Goal: Task Accomplishment & Management: Complete application form

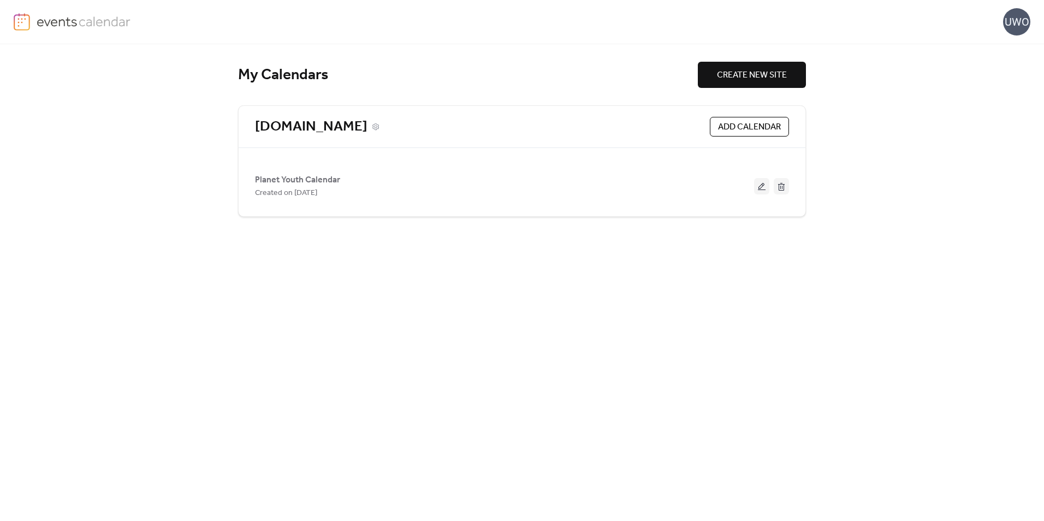
click at [346, 129] on link "[DOMAIN_NAME]" at bounding box center [311, 127] width 112 height 18
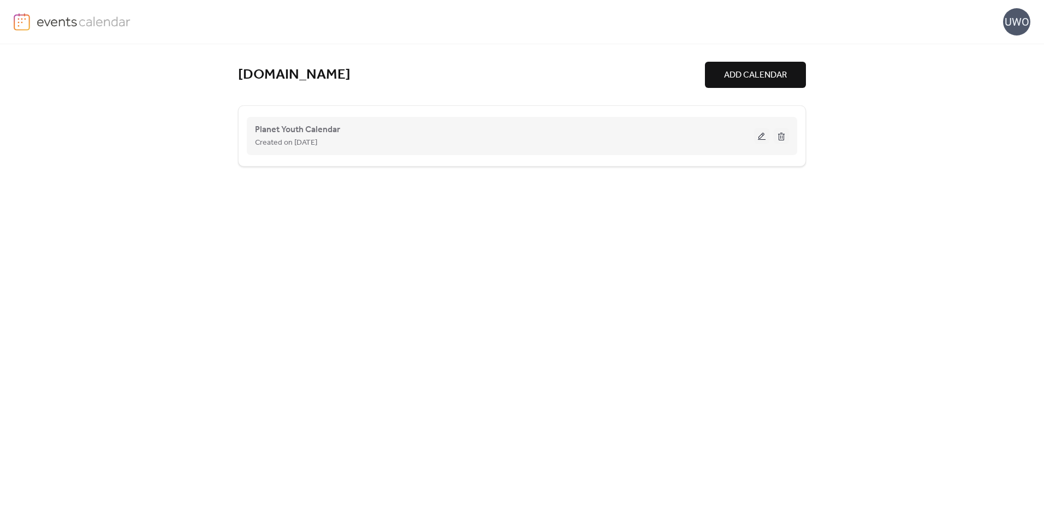
click at [344, 127] on div "Planet Youth Calendar Created on [DATE]" at bounding box center [504, 136] width 499 height 26
click at [310, 136] on span "Created on [DATE]" at bounding box center [286, 142] width 62 height 13
click at [301, 131] on span "Planet Youth Calendar" at bounding box center [297, 129] width 85 height 13
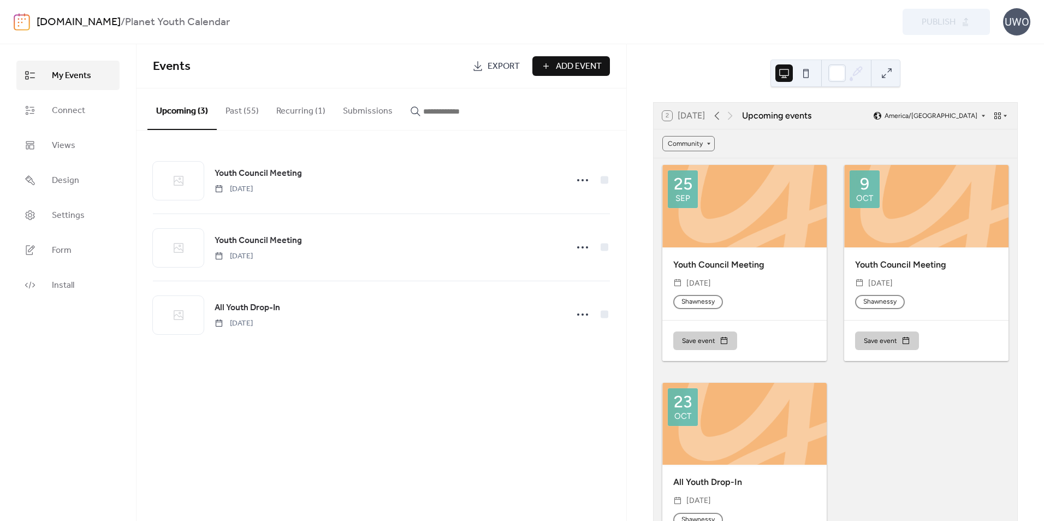
click at [575, 64] on span "Add Event" at bounding box center [579, 66] width 46 height 13
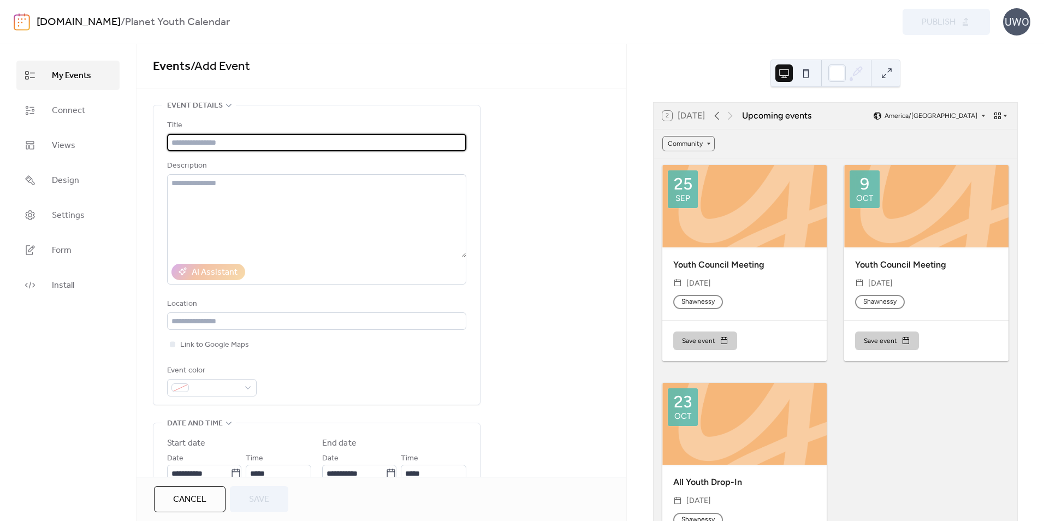
click at [209, 145] on input "text" at bounding box center [316, 142] width 299 height 17
click at [278, 142] on input "text" at bounding box center [316, 142] width 299 height 17
paste input "**********"
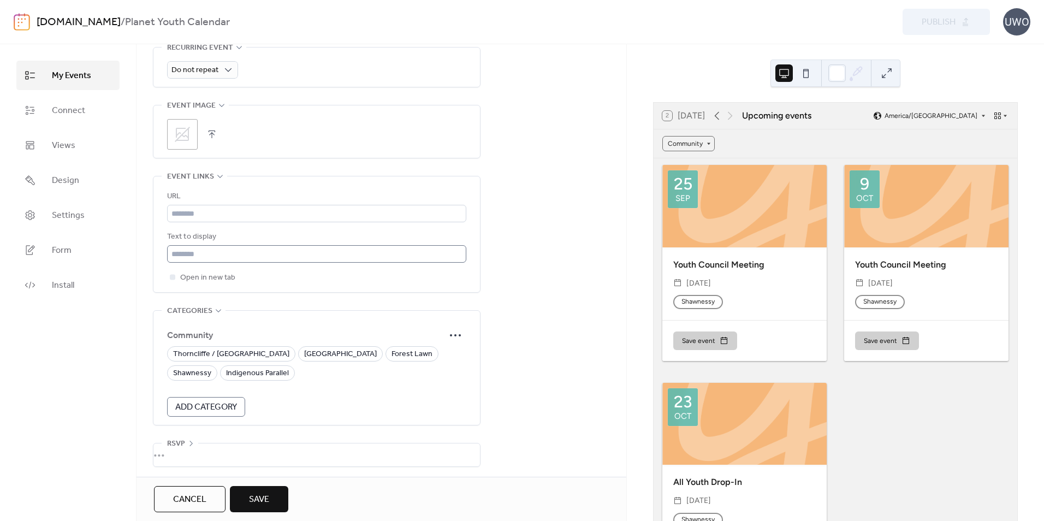
scroll to position [518, 0]
type input "**********"
click at [304, 350] on span "[GEOGRAPHIC_DATA]" at bounding box center [340, 352] width 73 height 13
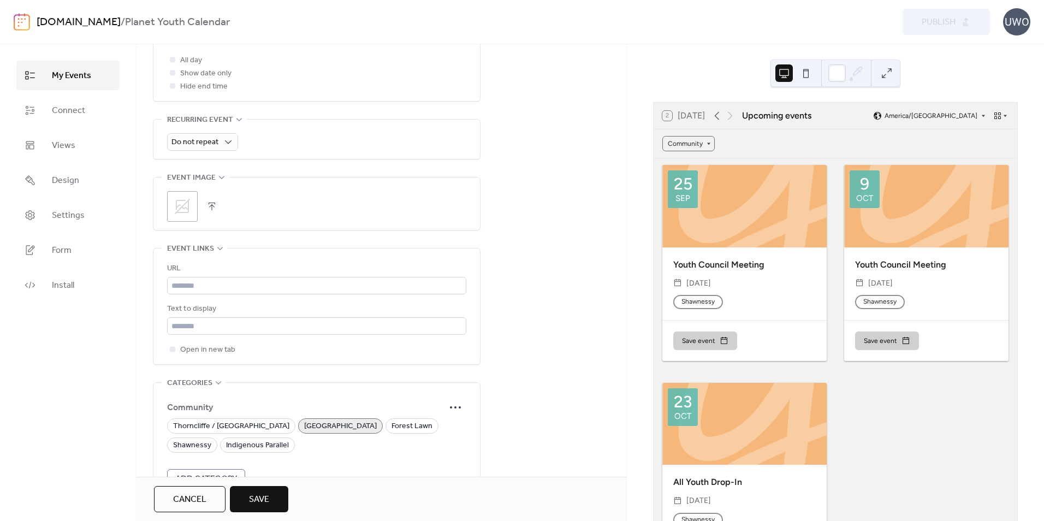
scroll to position [300, 0]
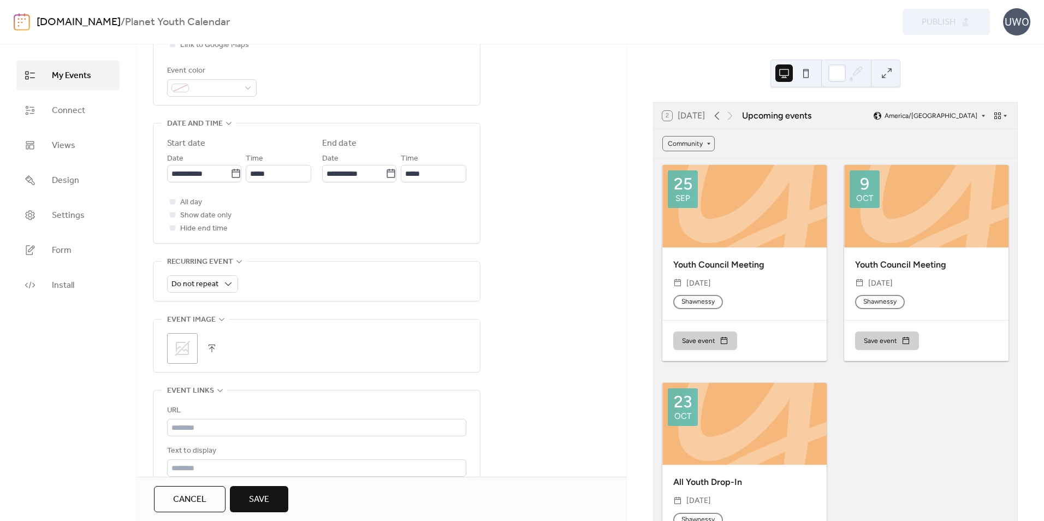
click at [184, 348] on icon at bounding box center [182, 348] width 17 height 17
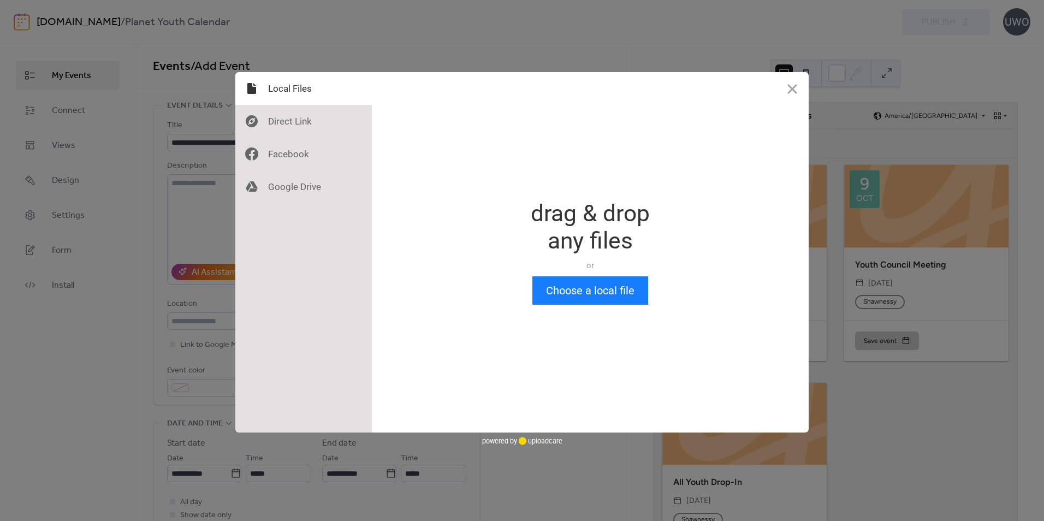
scroll to position [0, 0]
click at [288, 153] on div at bounding box center [303, 154] width 136 height 33
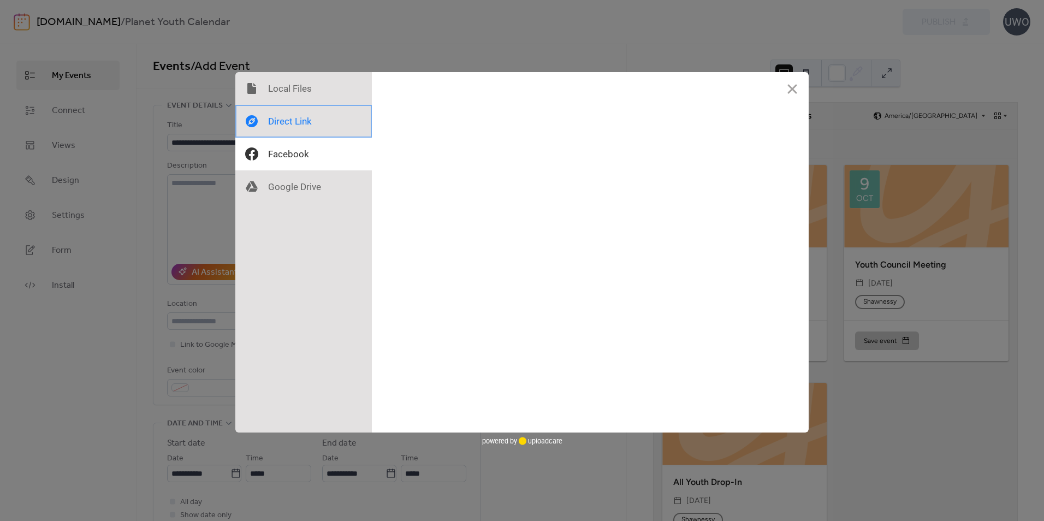
click at [293, 130] on div at bounding box center [303, 121] width 136 height 33
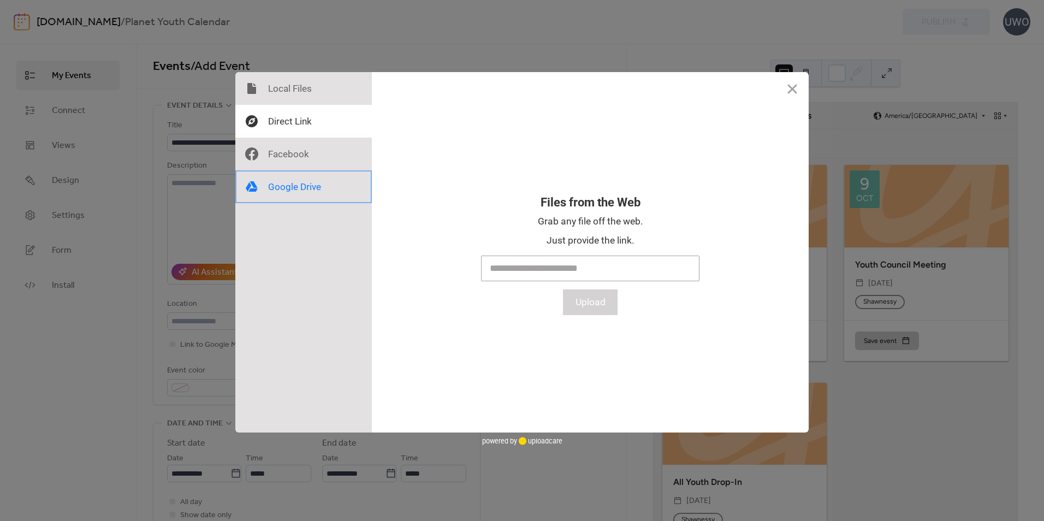
click at [290, 188] on div at bounding box center [303, 186] width 136 height 33
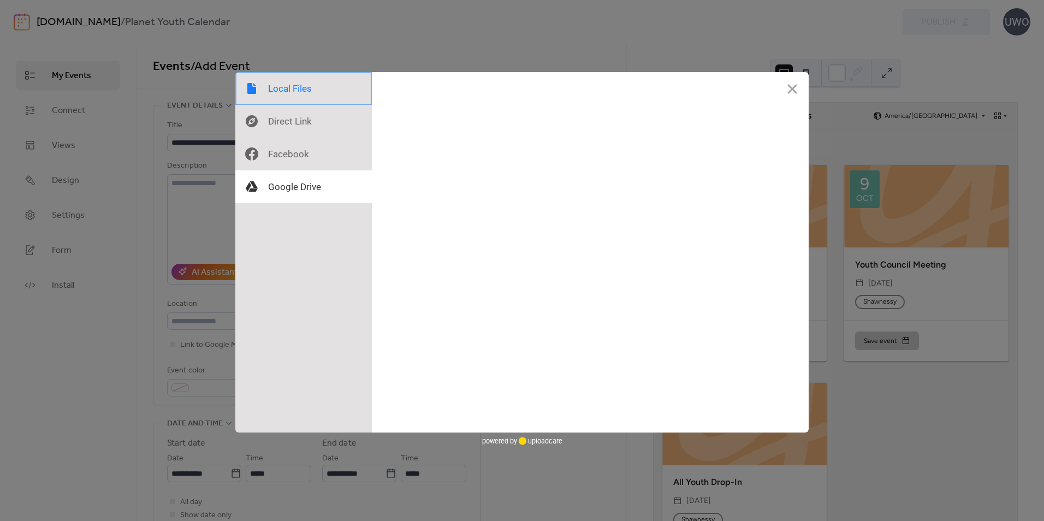
click at [291, 87] on div at bounding box center [303, 88] width 136 height 33
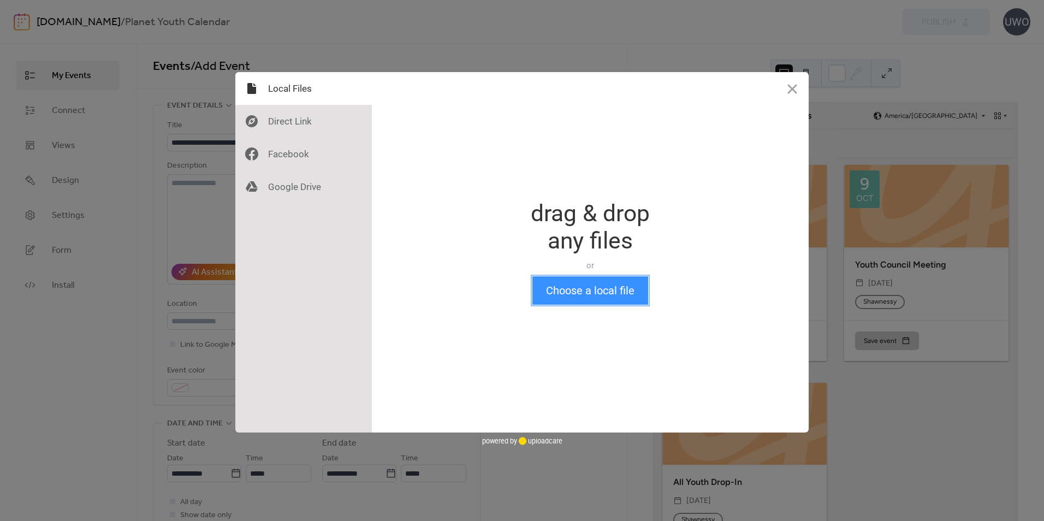
click at [562, 293] on button "Choose a local file" at bounding box center [590, 290] width 116 height 28
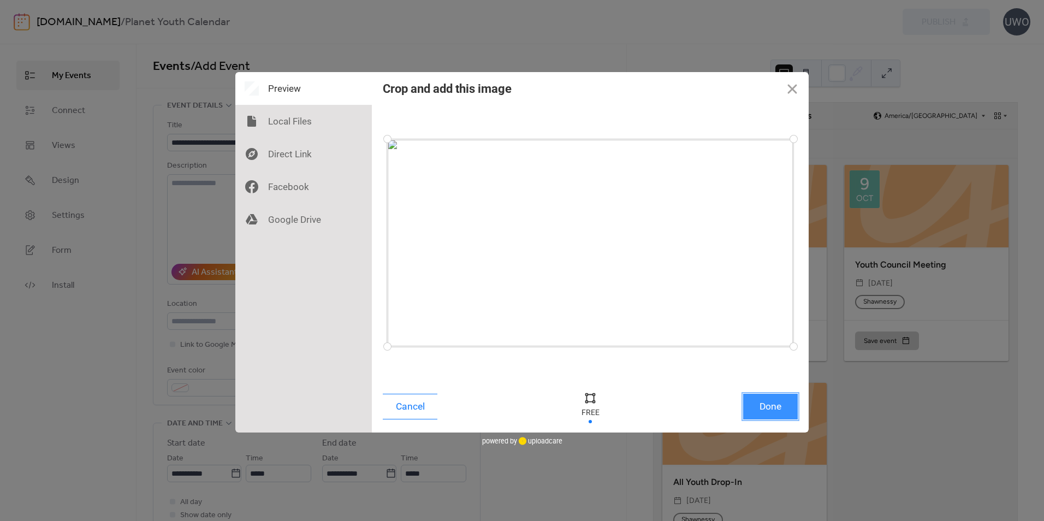
click at [767, 409] on button "Done" at bounding box center [770, 407] width 55 height 26
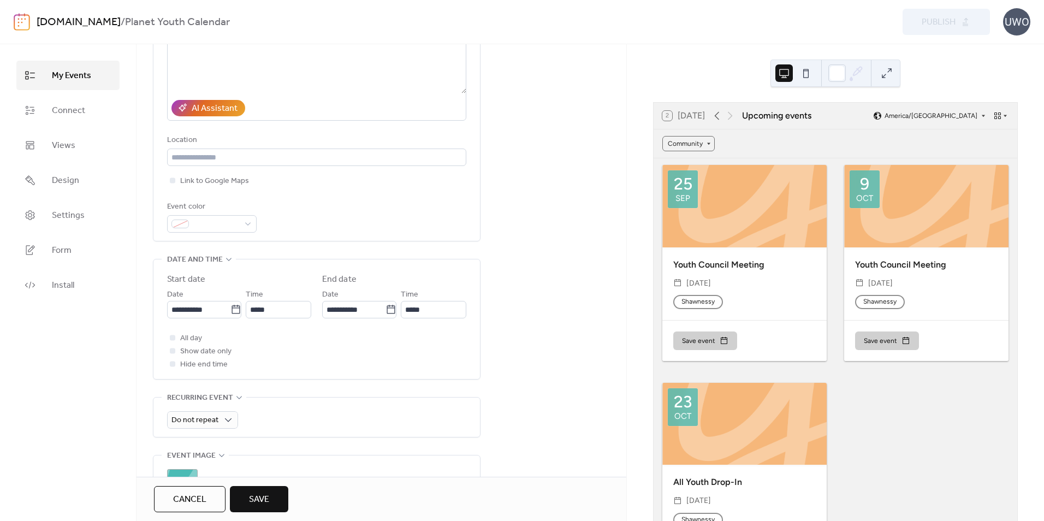
scroll to position [328, 0]
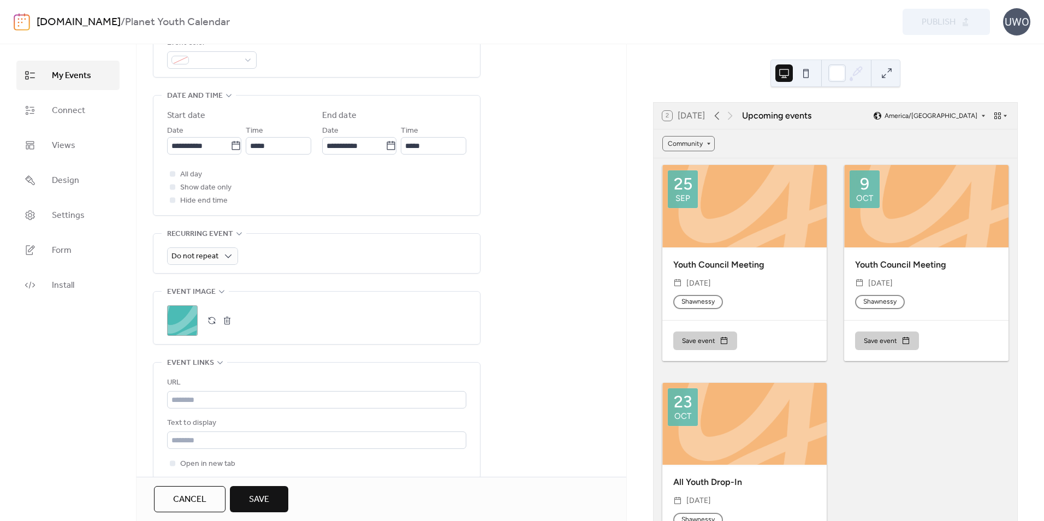
click at [212, 320] on button "button" at bounding box center [211, 320] width 15 height 15
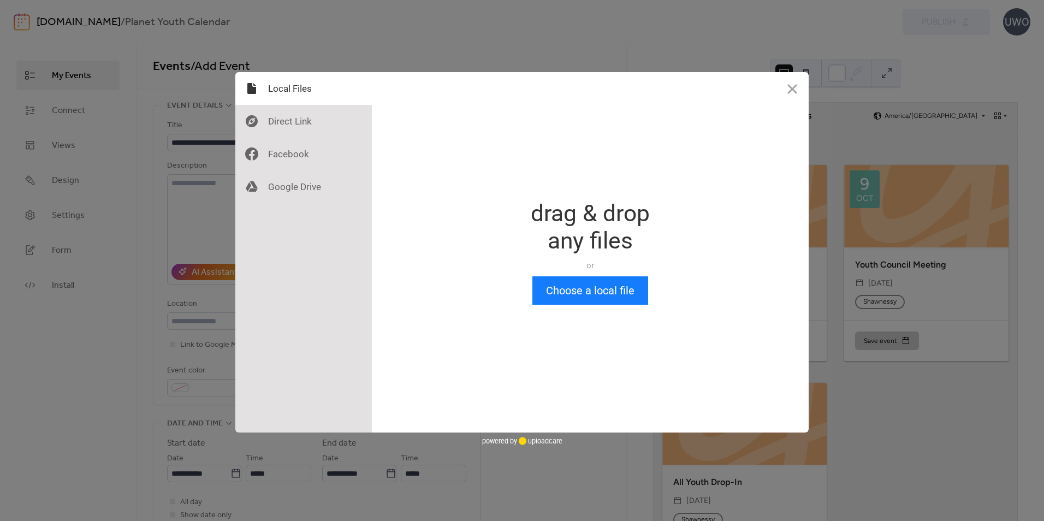
scroll to position [0, 0]
click at [579, 284] on button "Choose a local file" at bounding box center [590, 290] width 116 height 28
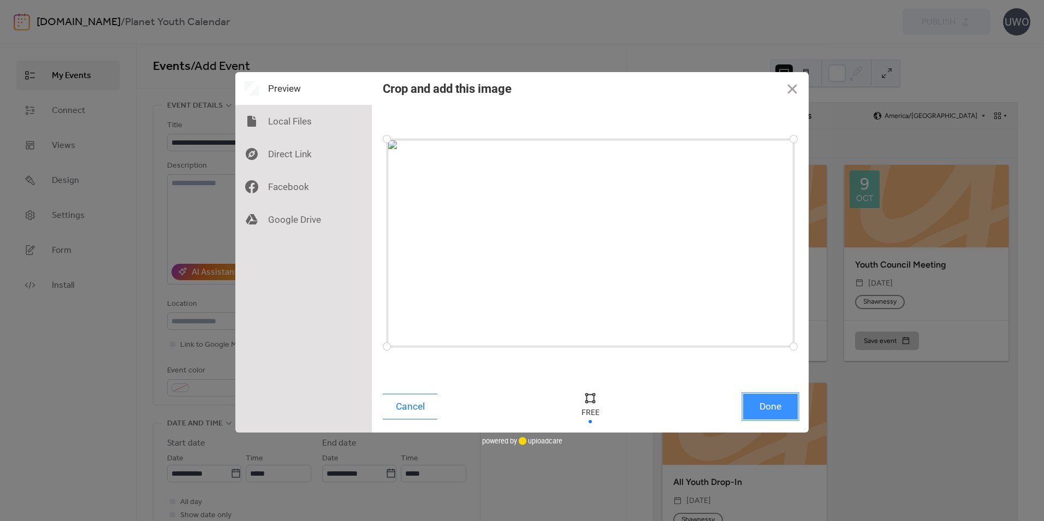
click at [770, 407] on button "Done" at bounding box center [770, 407] width 55 height 26
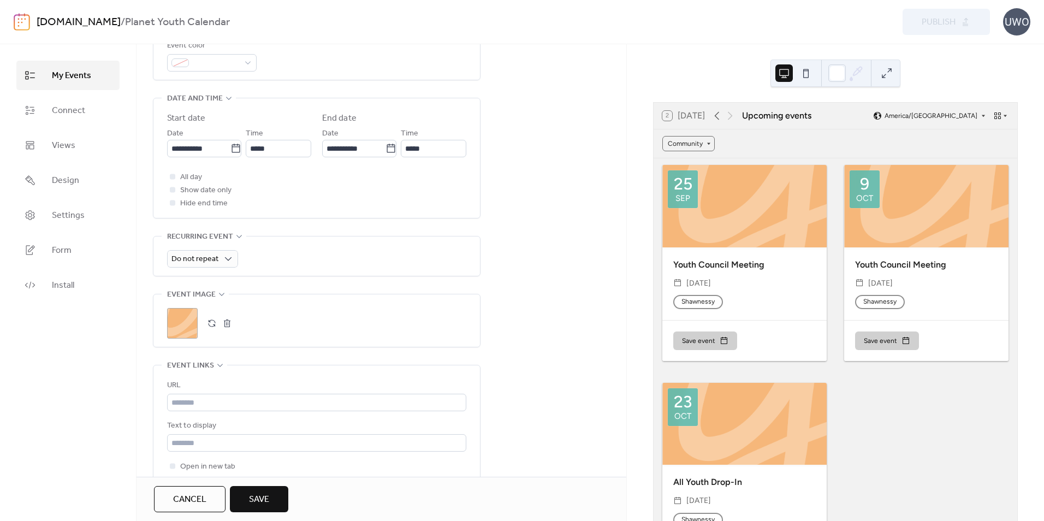
scroll to position [300, 0]
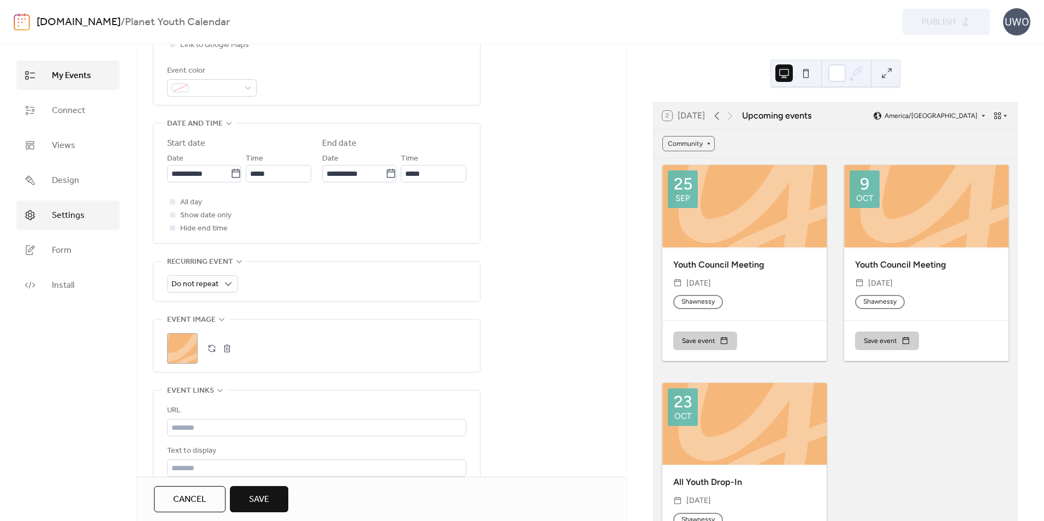
click at [55, 214] on span "Settings" at bounding box center [68, 215] width 33 height 13
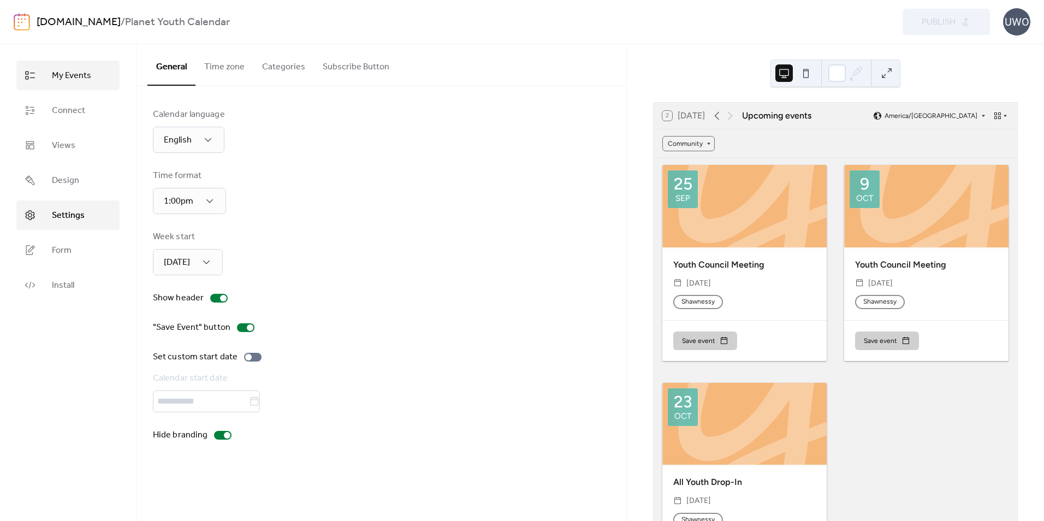
click at [66, 76] on span "My Events" at bounding box center [71, 75] width 39 height 13
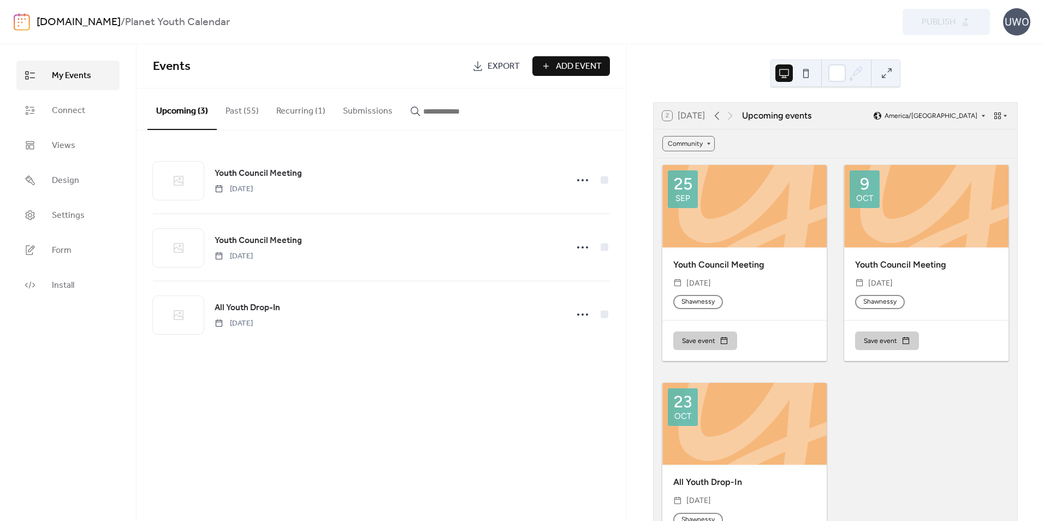
click at [568, 56] on button "Add Event" at bounding box center [571, 66] width 78 height 20
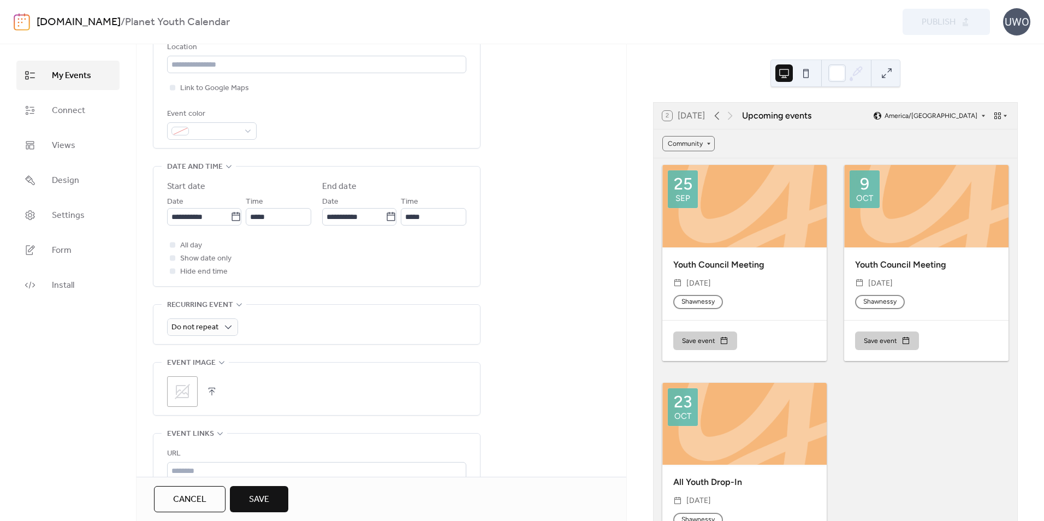
scroll to position [273, 0]
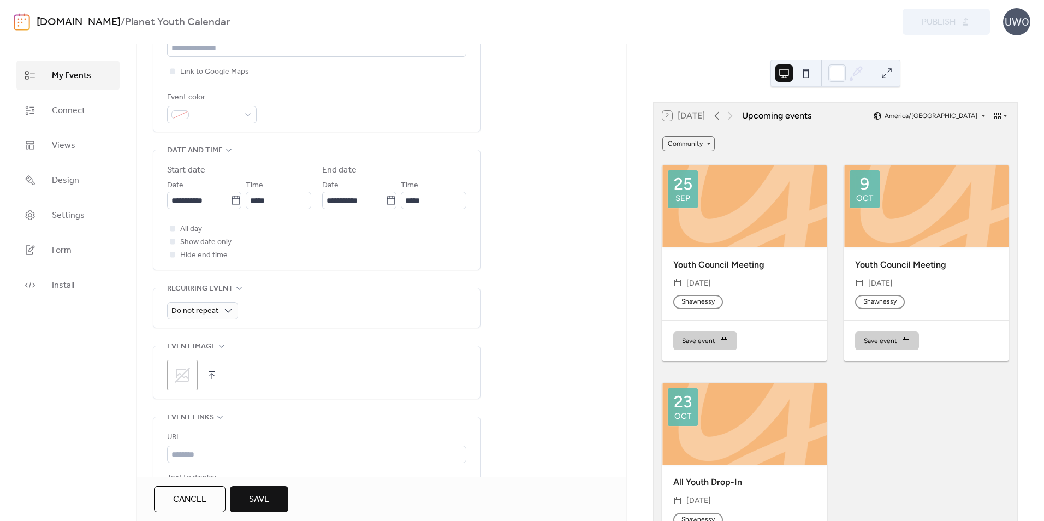
type input "**********"
click at [215, 344] on span "Event image" at bounding box center [191, 346] width 49 height 13
click at [213, 344] on span "Event image" at bounding box center [191, 346] width 49 height 13
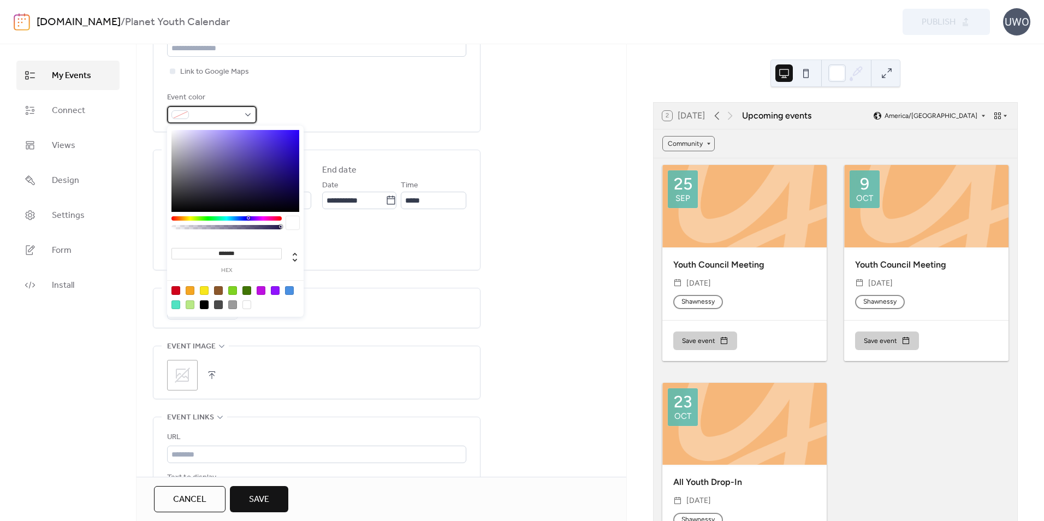
click at [247, 114] on div at bounding box center [212, 114] width 90 height 17
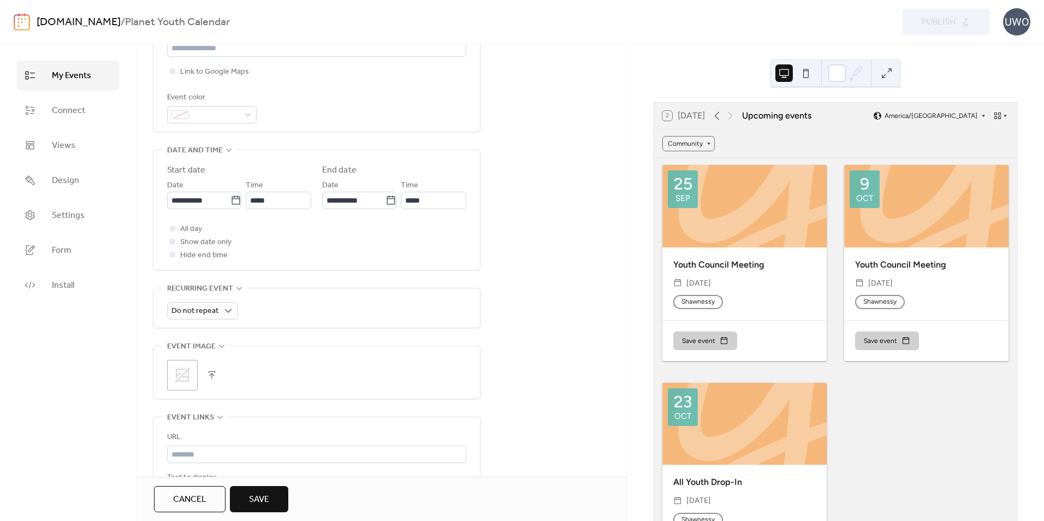
click at [179, 373] on icon at bounding box center [182, 374] width 17 height 17
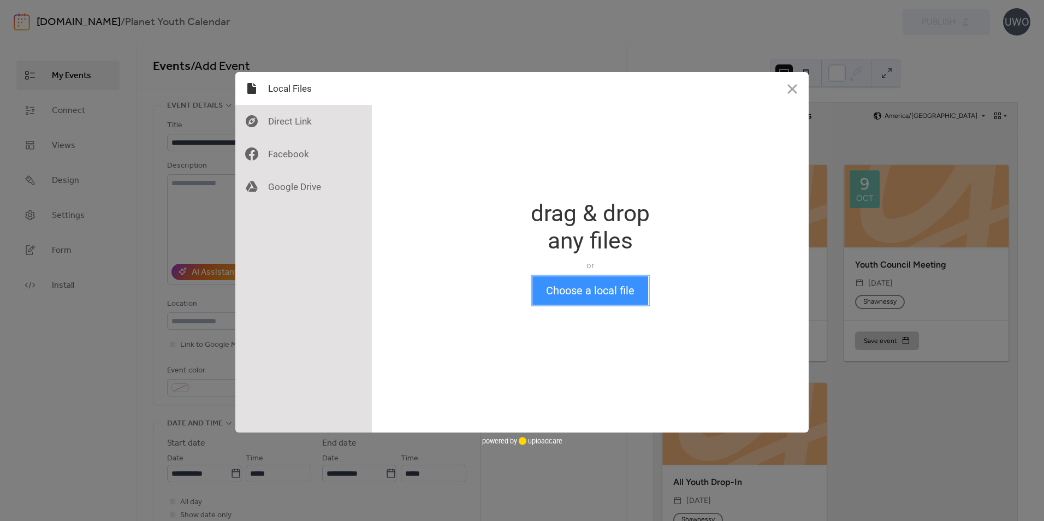
click at [594, 289] on button "Choose a local file" at bounding box center [590, 290] width 116 height 28
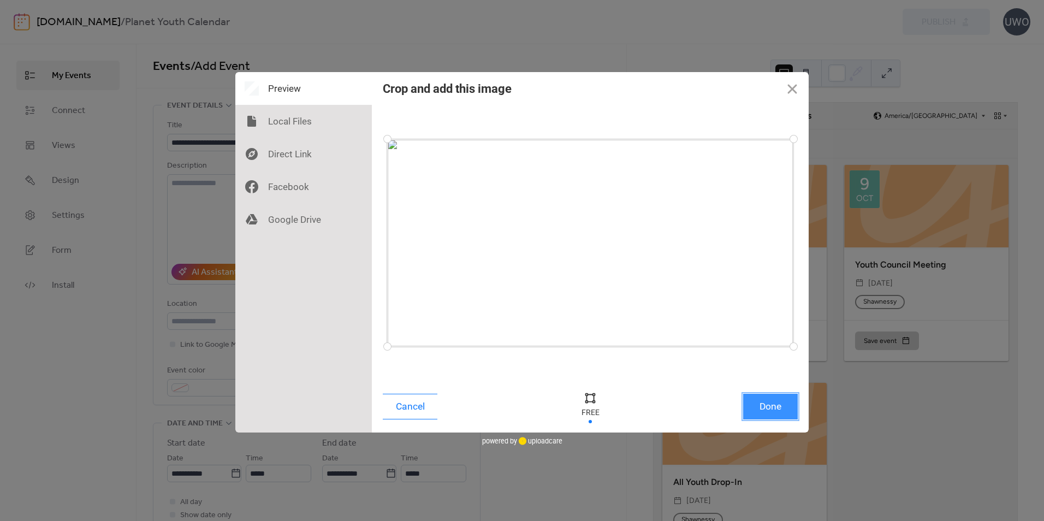
click at [771, 409] on button "Done" at bounding box center [770, 407] width 55 height 26
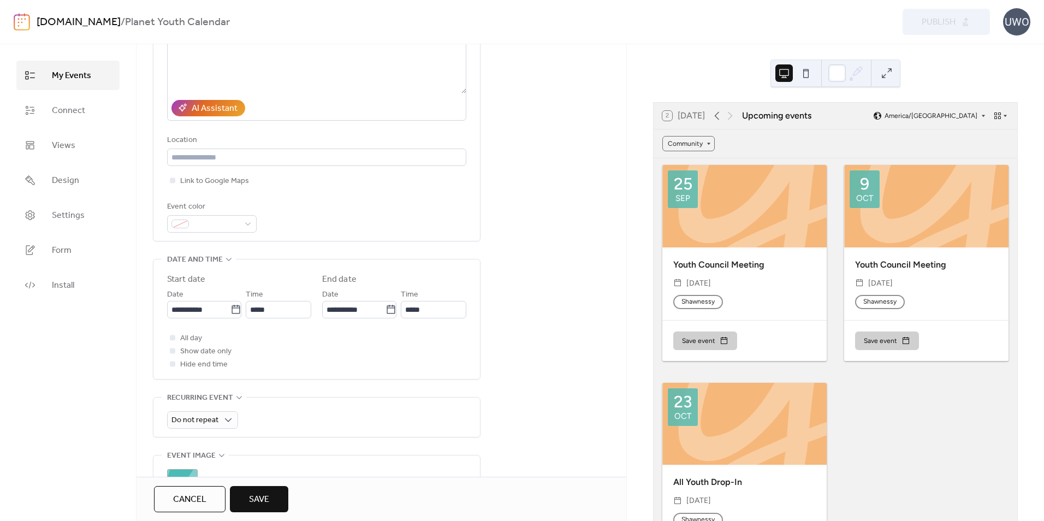
scroll to position [218, 0]
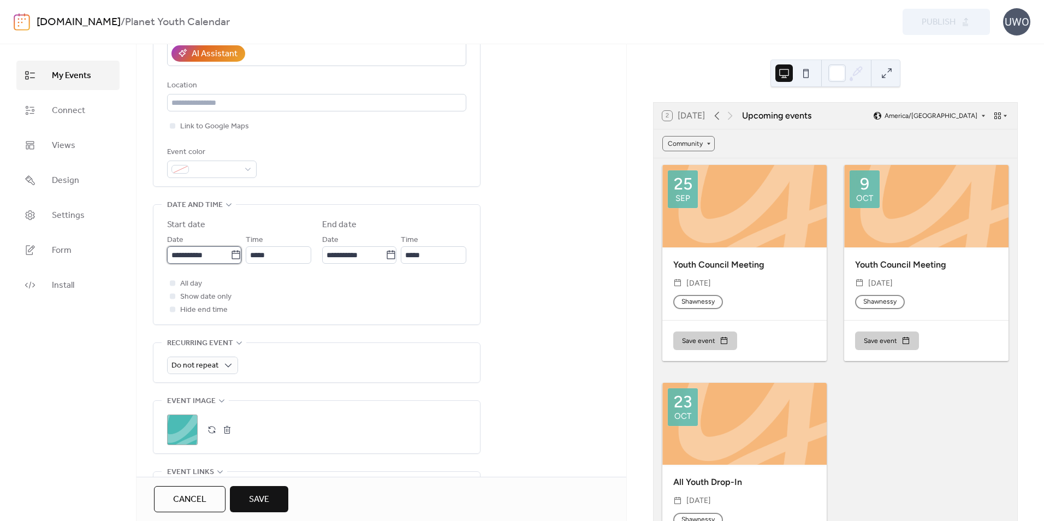
click at [209, 253] on input "**********" at bounding box center [198, 254] width 63 height 17
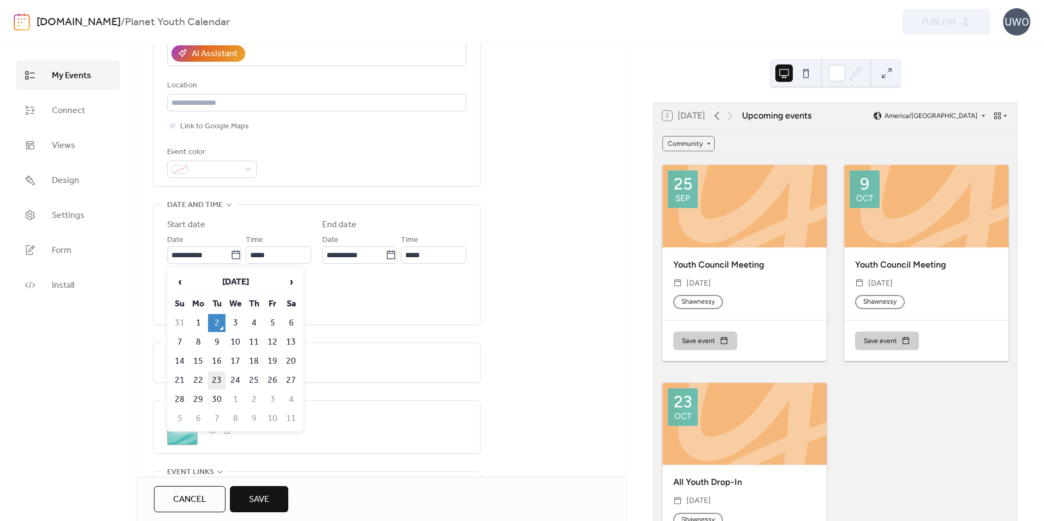
click at [217, 376] on td "23" at bounding box center [216, 380] width 17 height 18
type input "**********"
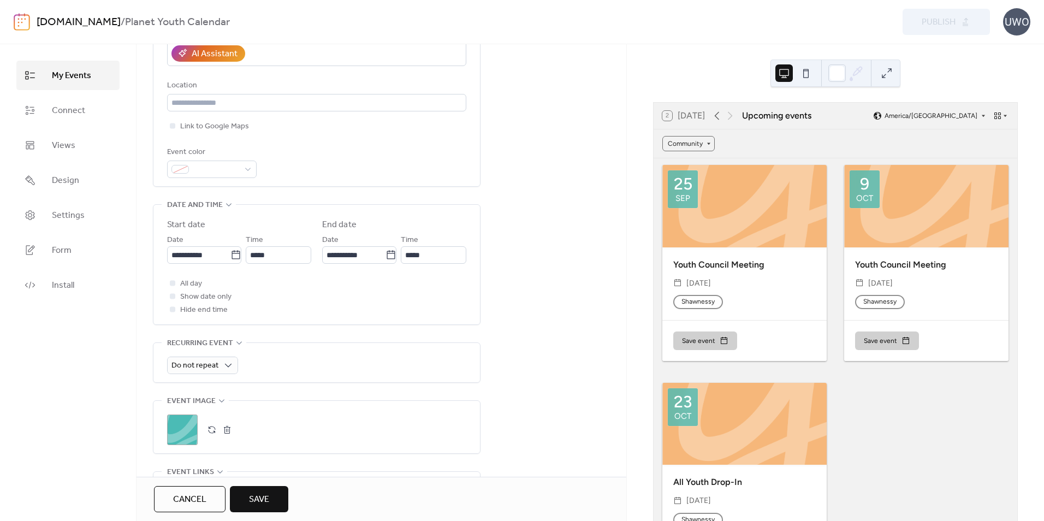
click at [305, 244] on div "Time *****" at bounding box center [279, 248] width 66 height 31
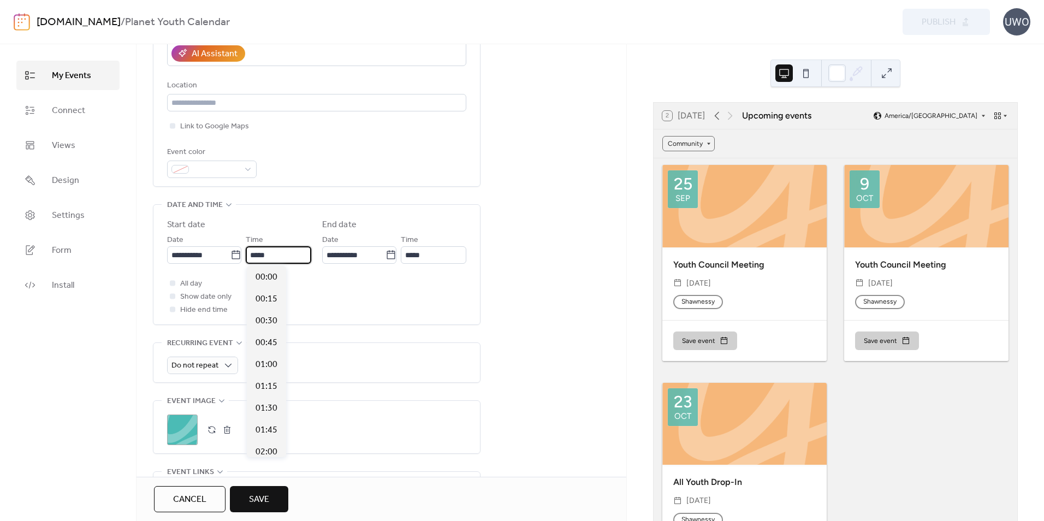
click at [288, 256] on input "*****" at bounding box center [279, 254] width 66 height 17
click at [264, 362] on span "18:00" at bounding box center [266, 364] width 22 height 13
type input "*****"
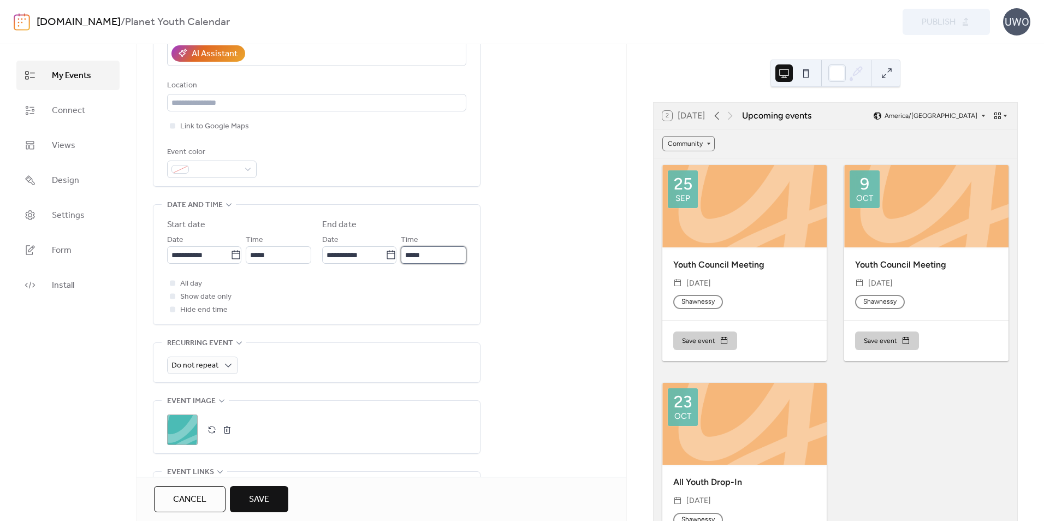
click at [426, 257] on input "*****" at bounding box center [434, 254] width 66 height 17
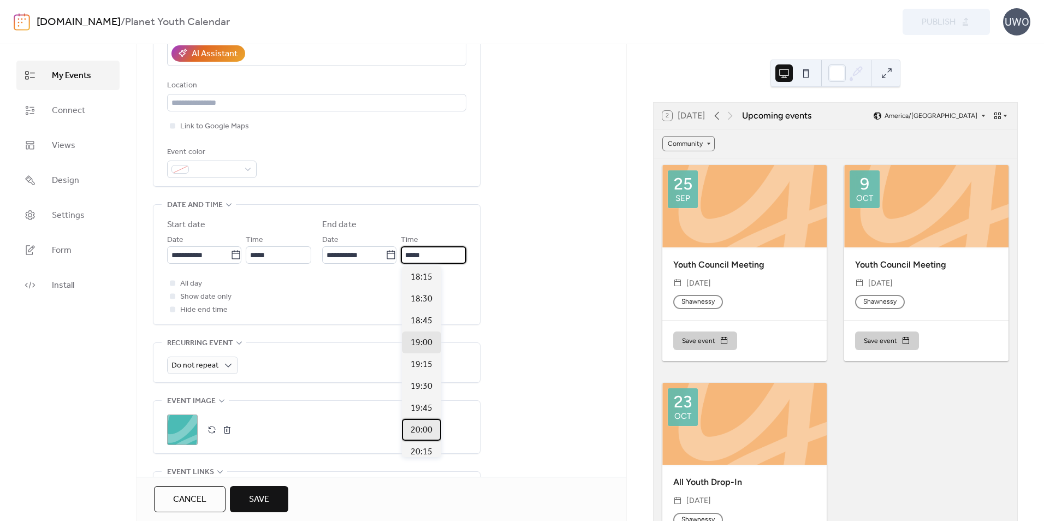
click at [425, 426] on span "20:00" at bounding box center [421, 430] width 22 height 13
type input "*****"
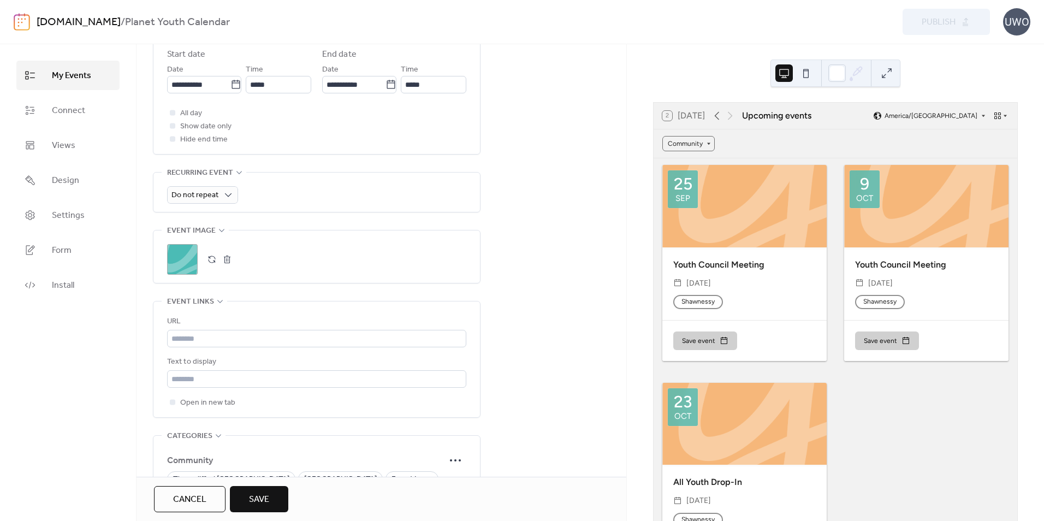
scroll to position [491, 0]
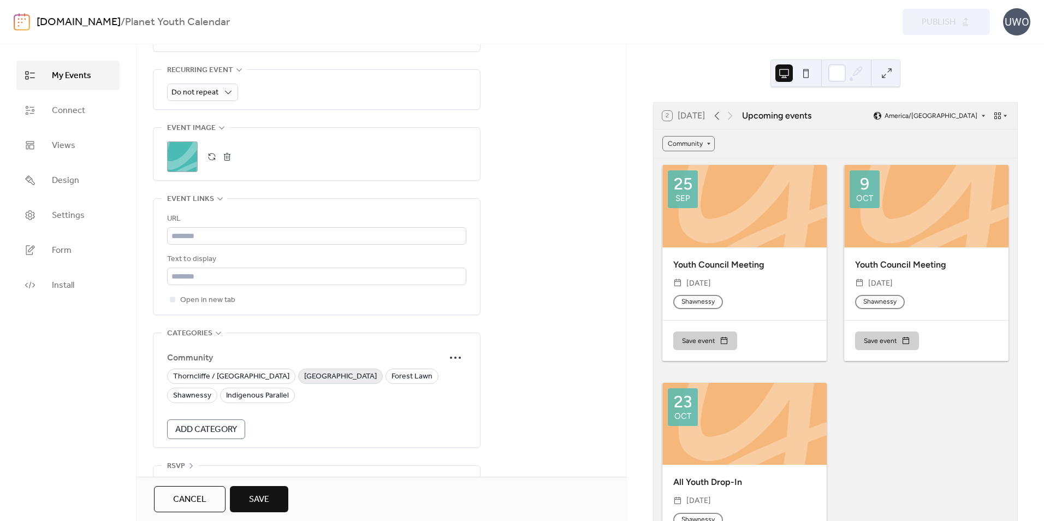
click at [307, 374] on span "[GEOGRAPHIC_DATA]" at bounding box center [340, 376] width 73 height 13
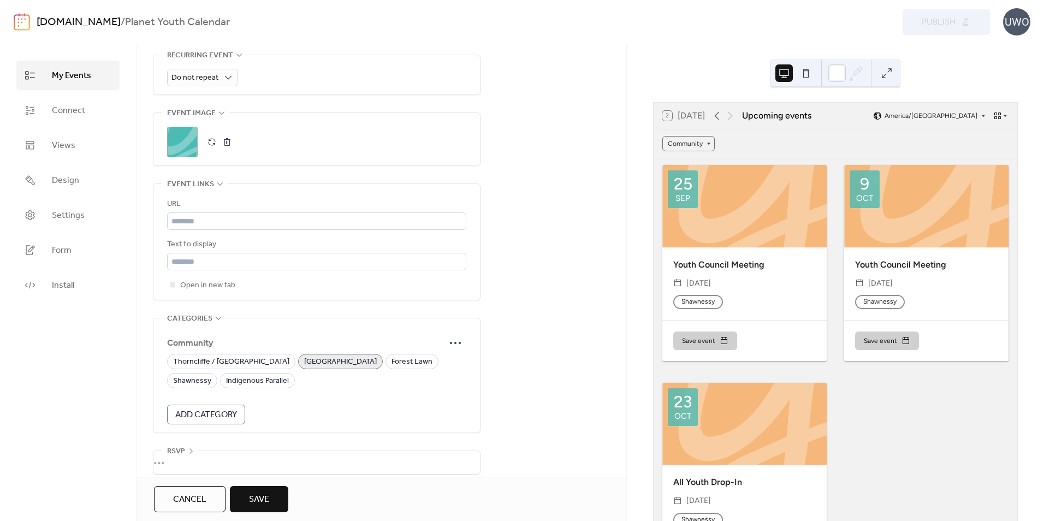
scroll to position [518, 0]
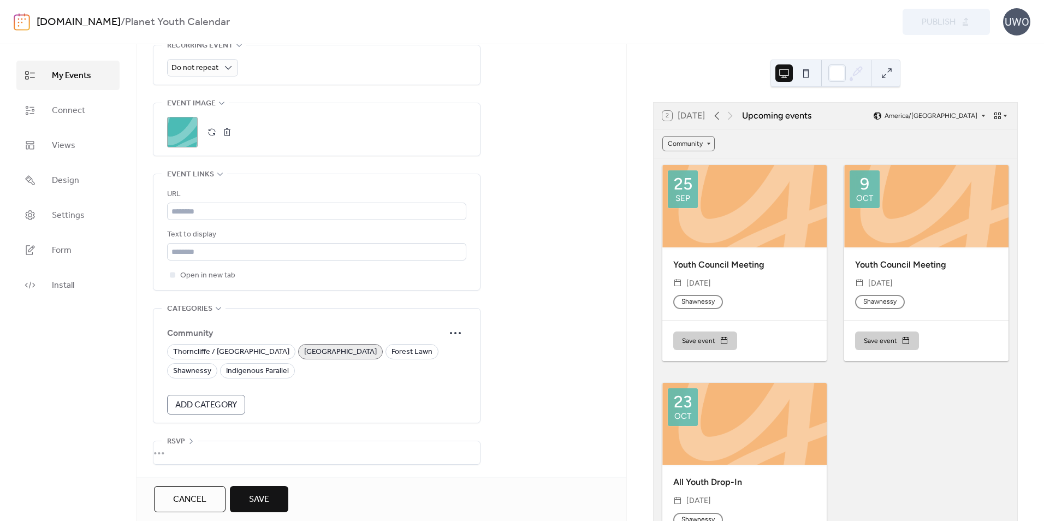
click at [269, 496] on span "Save" at bounding box center [259, 499] width 20 height 13
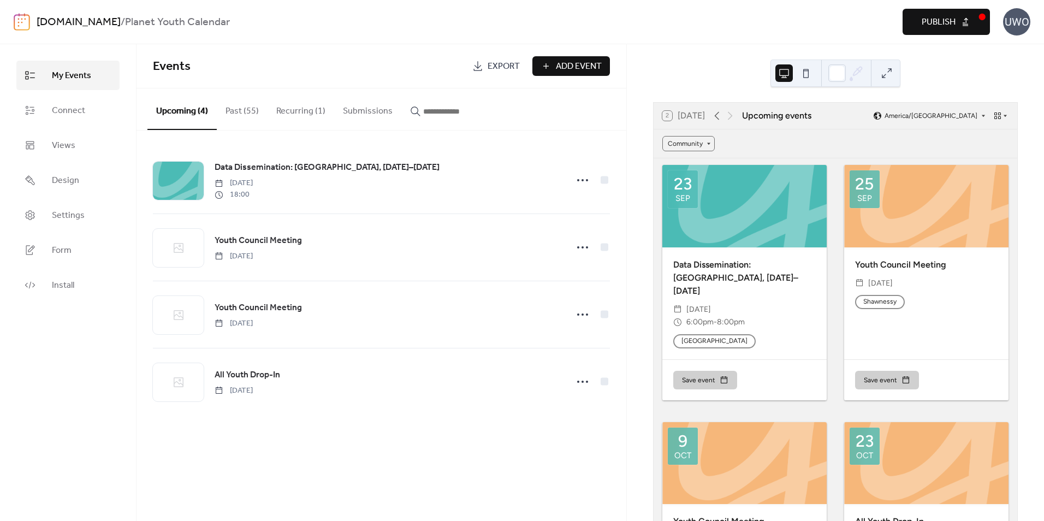
click at [745, 206] on div at bounding box center [744, 206] width 164 height 82
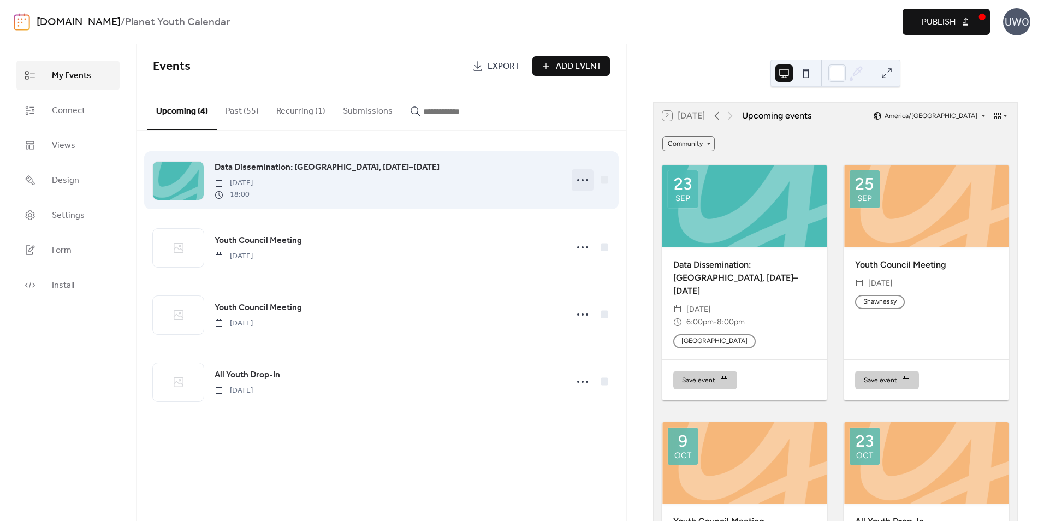
click at [585, 179] on icon at bounding box center [582, 179] width 17 height 17
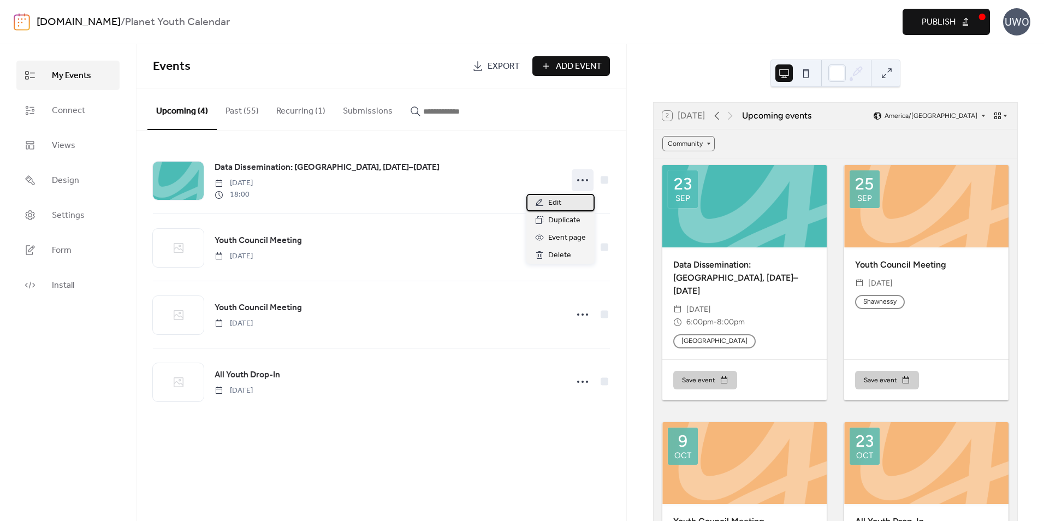
click at [560, 208] on span "Edit" at bounding box center [554, 203] width 13 height 13
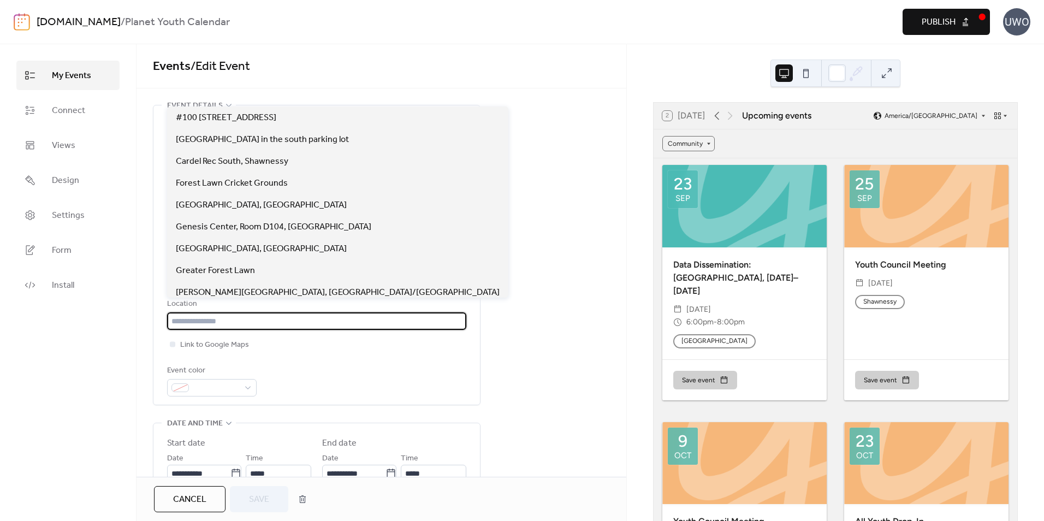
click at [229, 318] on input "text" at bounding box center [316, 320] width 299 height 17
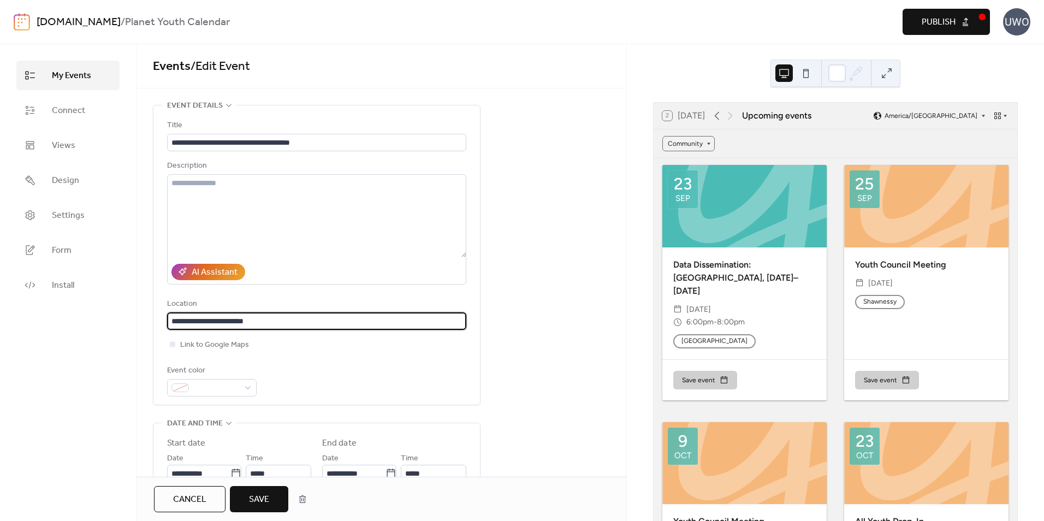
scroll to position [1, 0]
type input "**********"
click at [258, 503] on span "Save" at bounding box center [259, 499] width 20 height 13
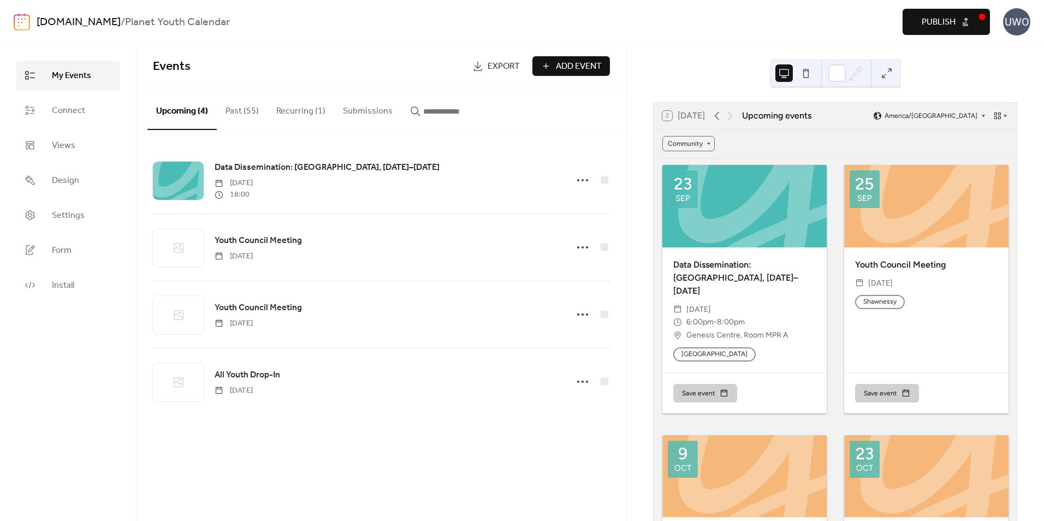
click at [944, 19] on span "Publish" at bounding box center [938, 22] width 34 height 13
click at [57, 220] on span "Settings" at bounding box center [68, 215] width 33 height 13
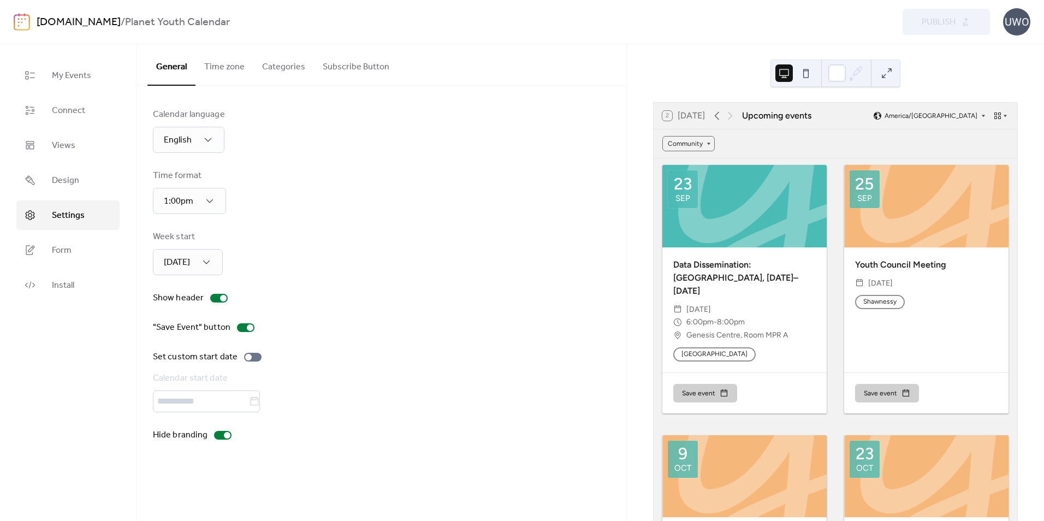
click at [228, 63] on button "Time zone" at bounding box center [224, 64] width 58 height 40
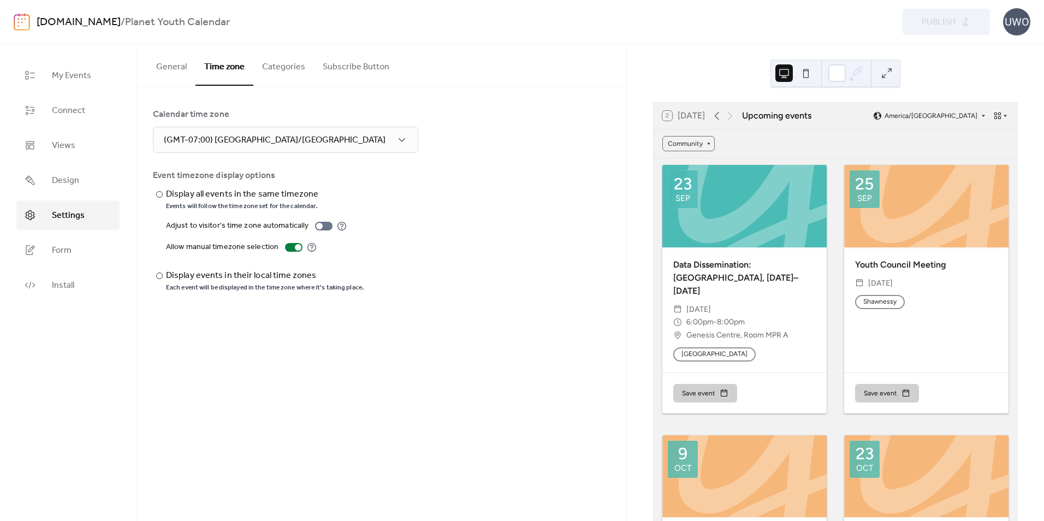
click at [273, 63] on button "Categories" at bounding box center [283, 64] width 61 height 40
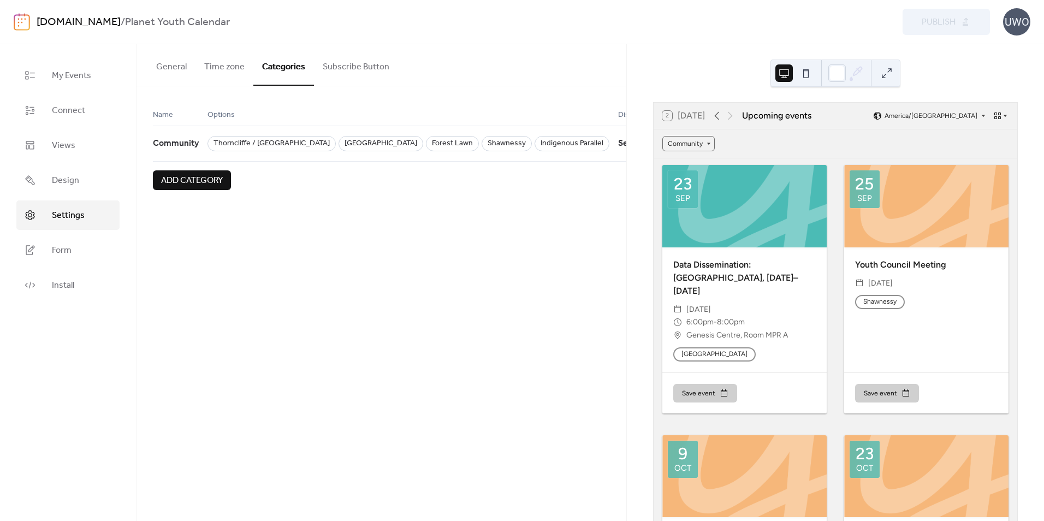
click at [347, 66] on button "Subscribe Button" at bounding box center [356, 64] width 84 height 40
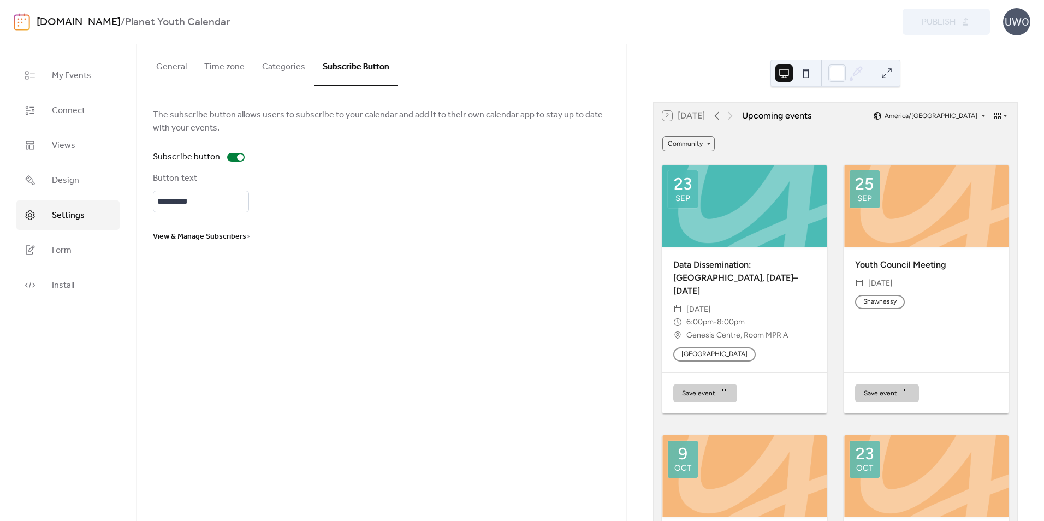
click at [279, 64] on button "Categories" at bounding box center [283, 64] width 61 height 40
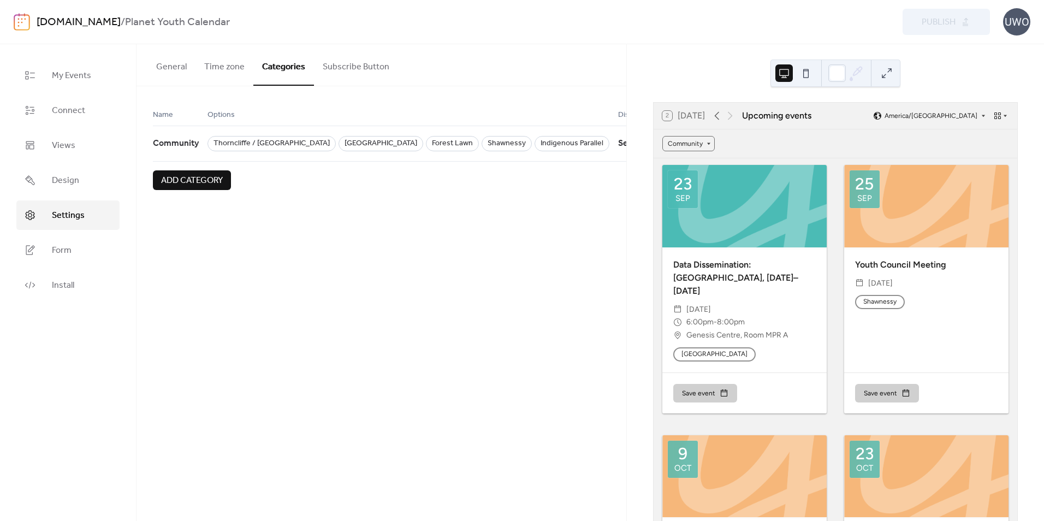
click at [219, 64] on button "Time zone" at bounding box center [224, 64] width 58 height 40
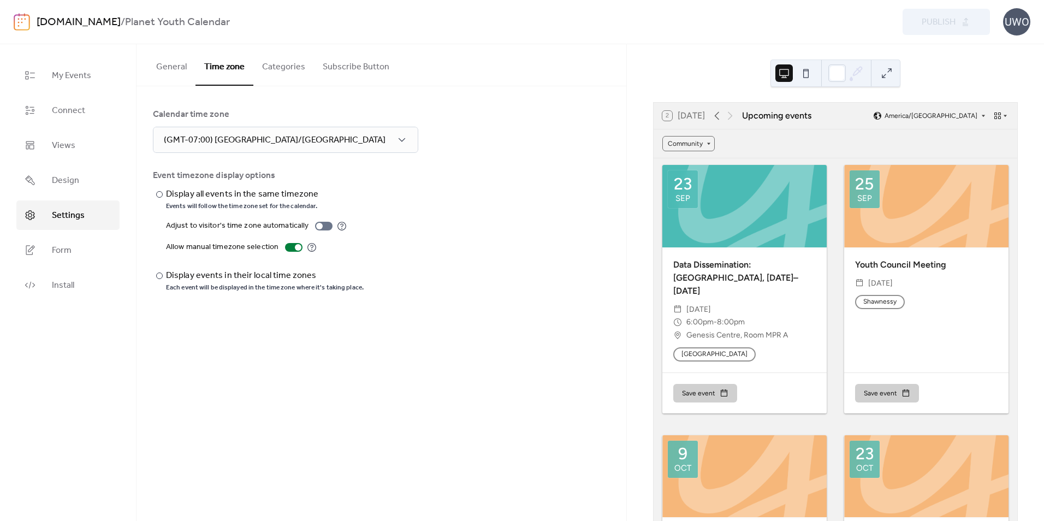
click at [158, 63] on button "General" at bounding box center [171, 64] width 48 height 40
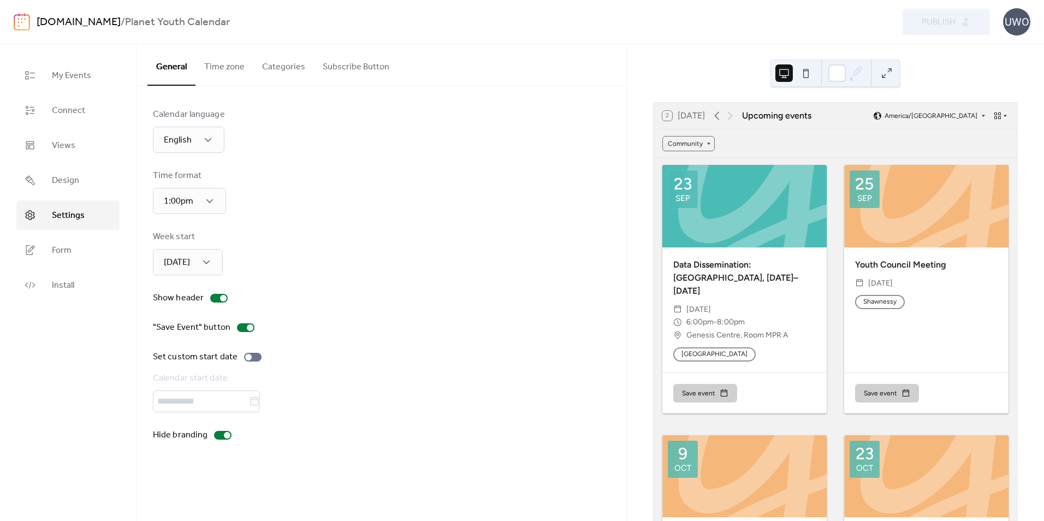
click at [93, 20] on link "[DOMAIN_NAME]" at bounding box center [79, 22] width 84 height 21
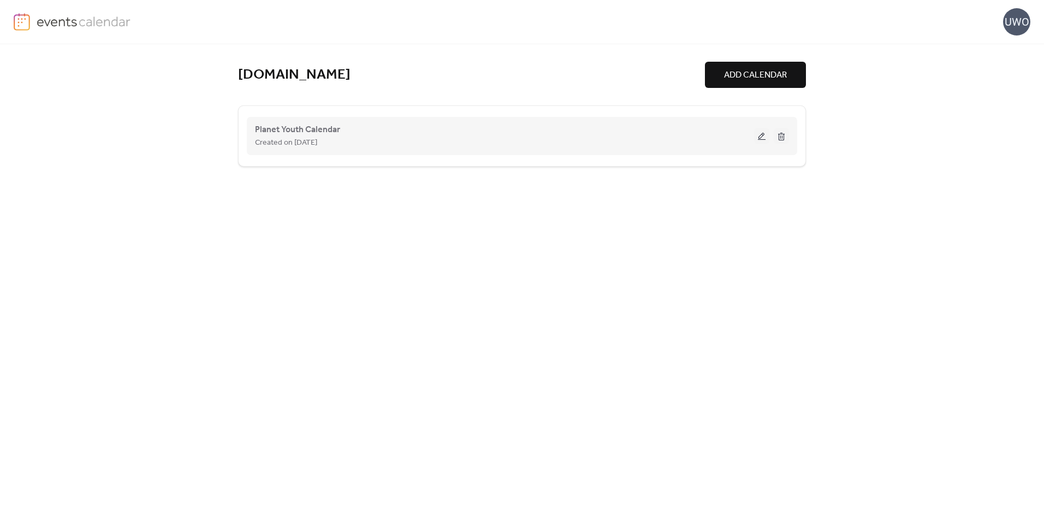
click at [762, 139] on button at bounding box center [761, 136] width 15 height 16
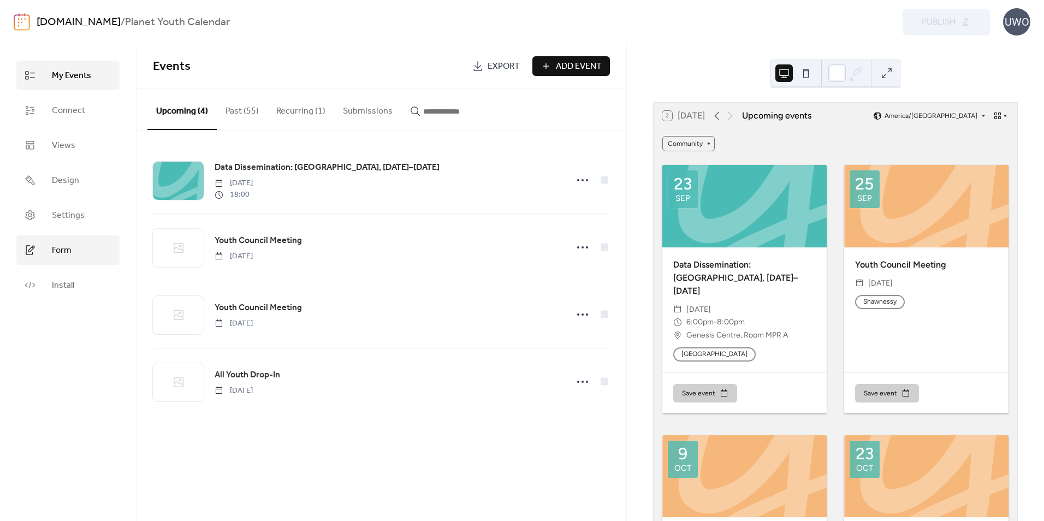
click at [60, 244] on span "Form" at bounding box center [62, 250] width 20 height 13
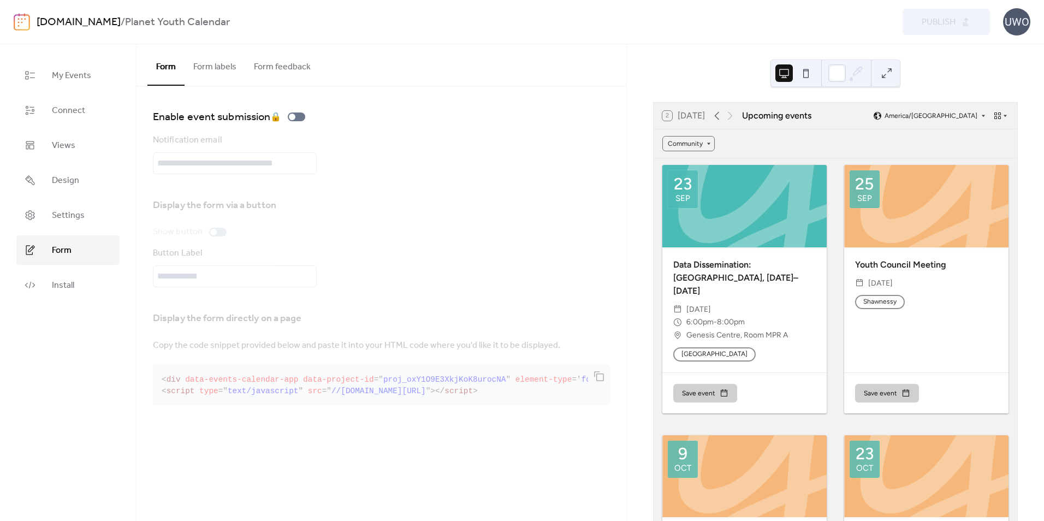
click at [203, 67] on button "Form labels" at bounding box center [215, 64] width 61 height 40
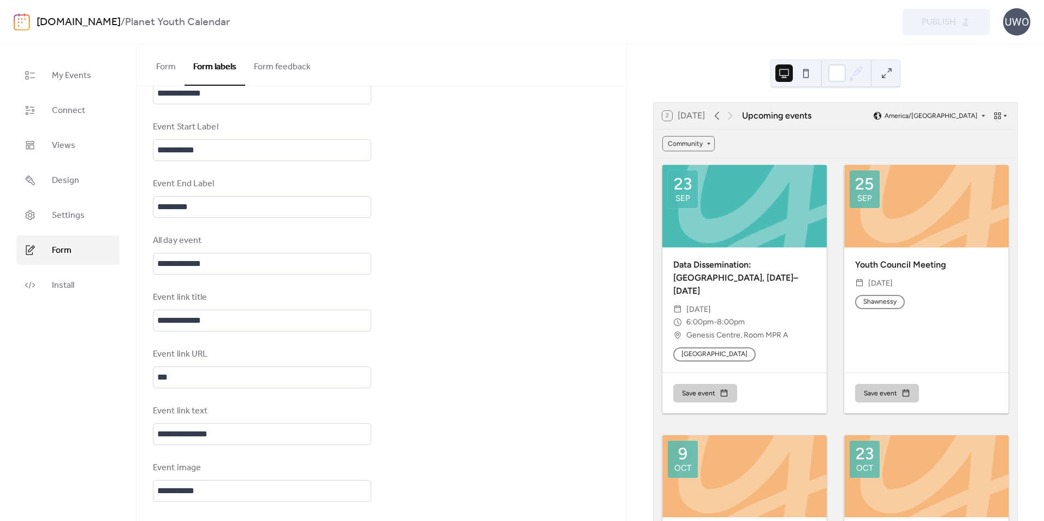
scroll to position [558, 0]
click at [70, 187] on span "Design" at bounding box center [65, 180] width 27 height 13
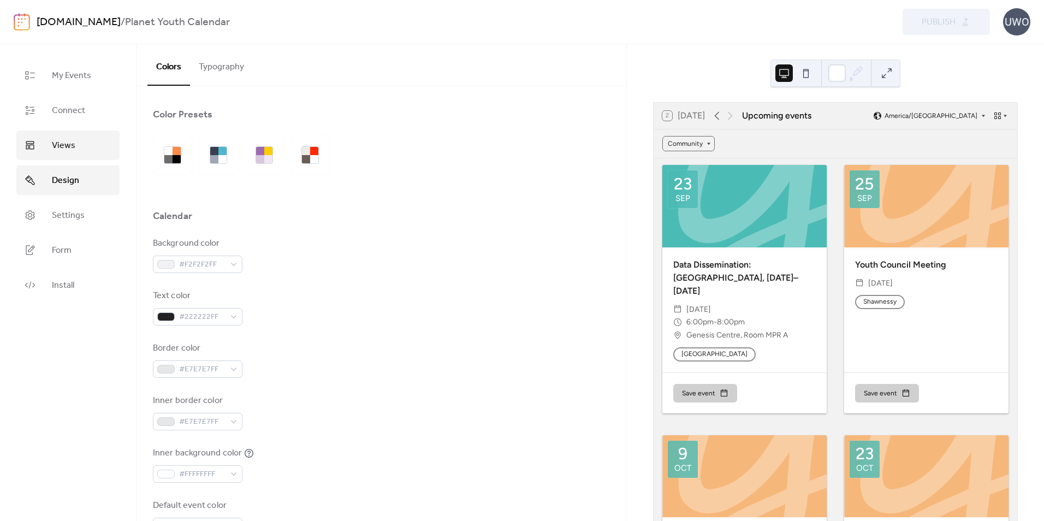
click at [69, 147] on span "Views" at bounding box center [63, 145] width 23 height 13
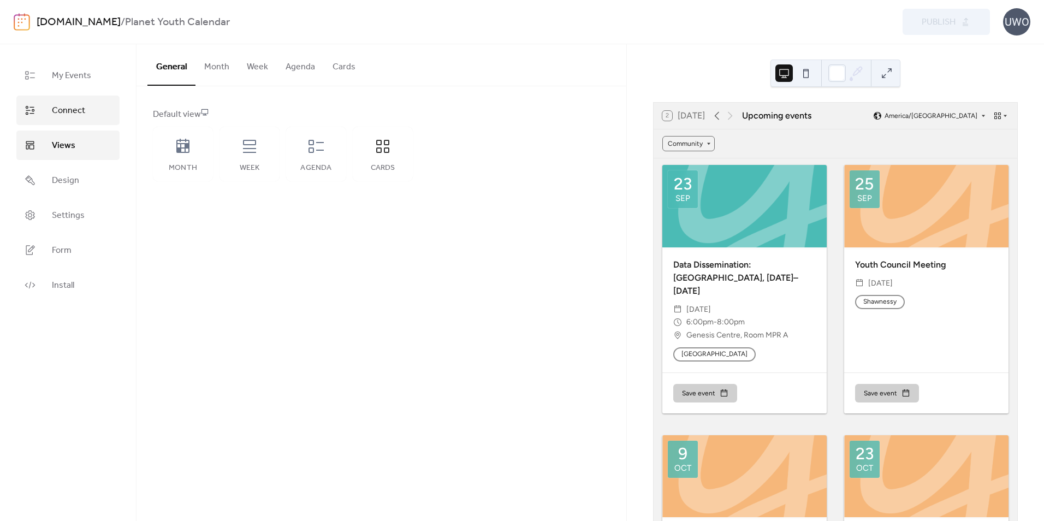
click at [69, 115] on span "Connect" at bounding box center [68, 110] width 33 height 13
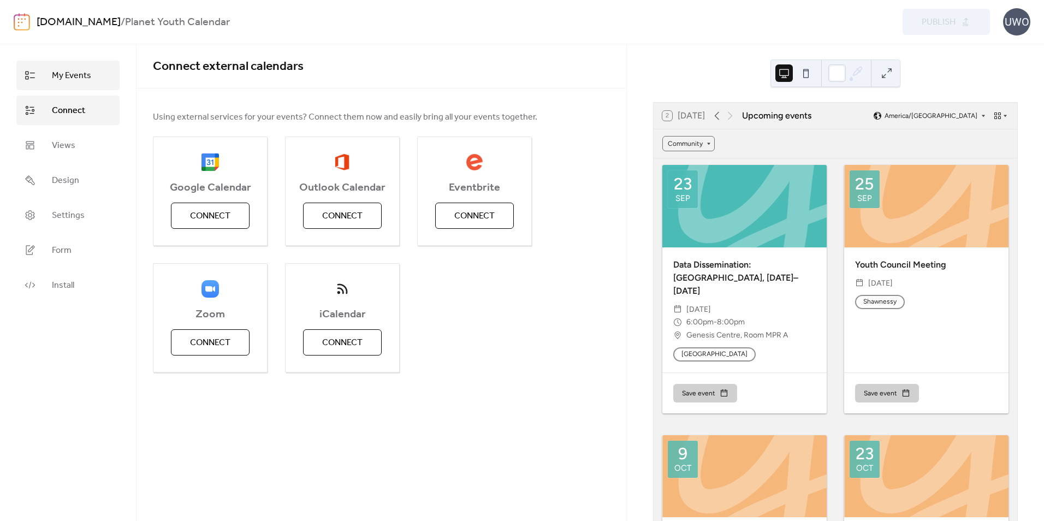
click at [67, 79] on span "My Events" at bounding box center [71, 75] width 39 height 13
